Goal: Transaction & Acquisition: Subscribe to service/newsletter

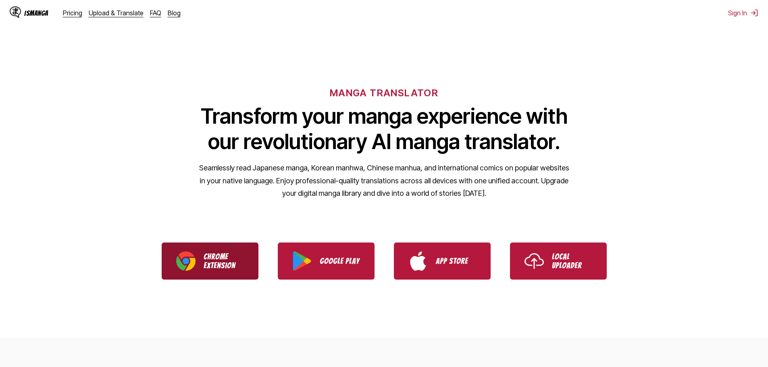
click at [185, 261] on img "Download IsManga Chrome Extension" at bounding box center [185, 261] width 19 height 19
drag, startPoint x: 589, startPoint y: 42, endPoint x: 600, endPoint y: 32, distance: 14.3
click at [452, 77] on div "MANGA TRANSLATOR Transform your manga experience with our revolutionary AI mang…" at bounding box center [384, 130] width 768 height 154
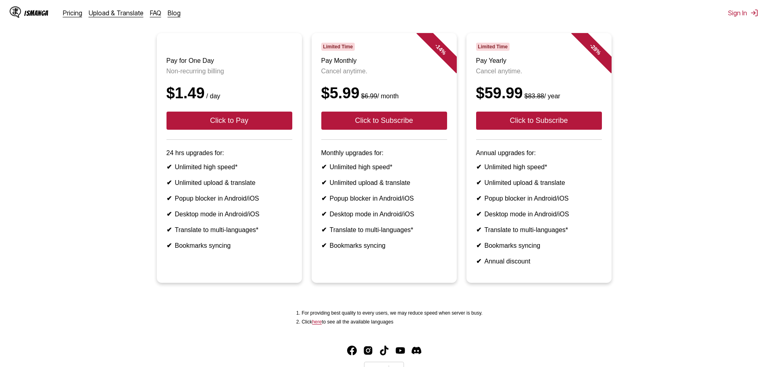
scroll to position [130, 0]
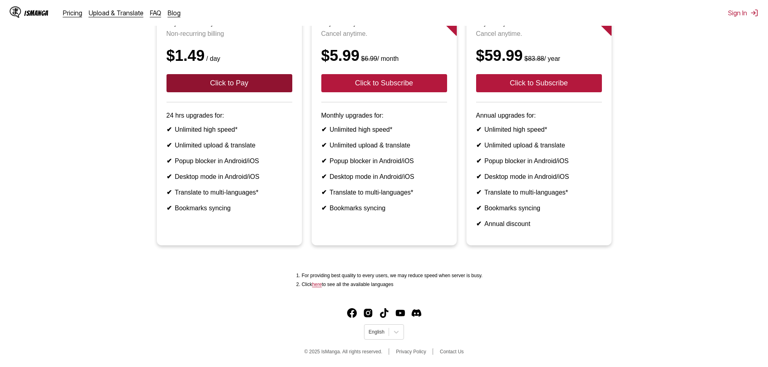
click at [176, 74] on button "Click to Pay" at bounding box center [230, 83] width 126 height 18
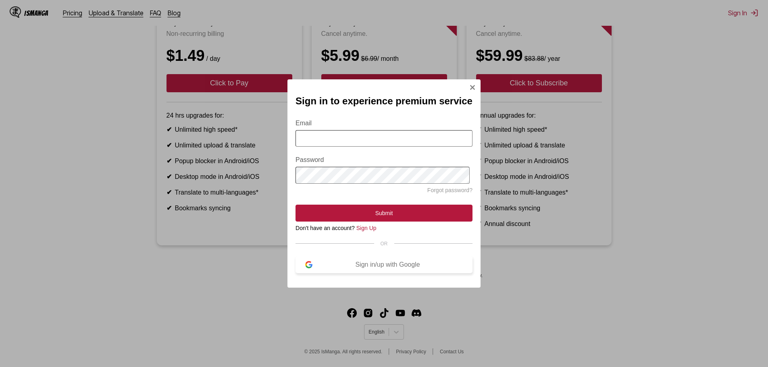
click at [371, 269] on div "Sign in/up with Google" at bounding box center [387, 264] width 150 height 7
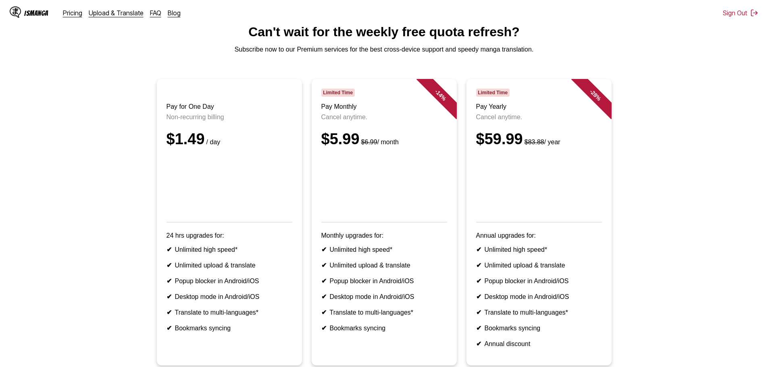
scroll to position [0, 0]
